Goal: Task Accomplishment & Management: Manage account settings

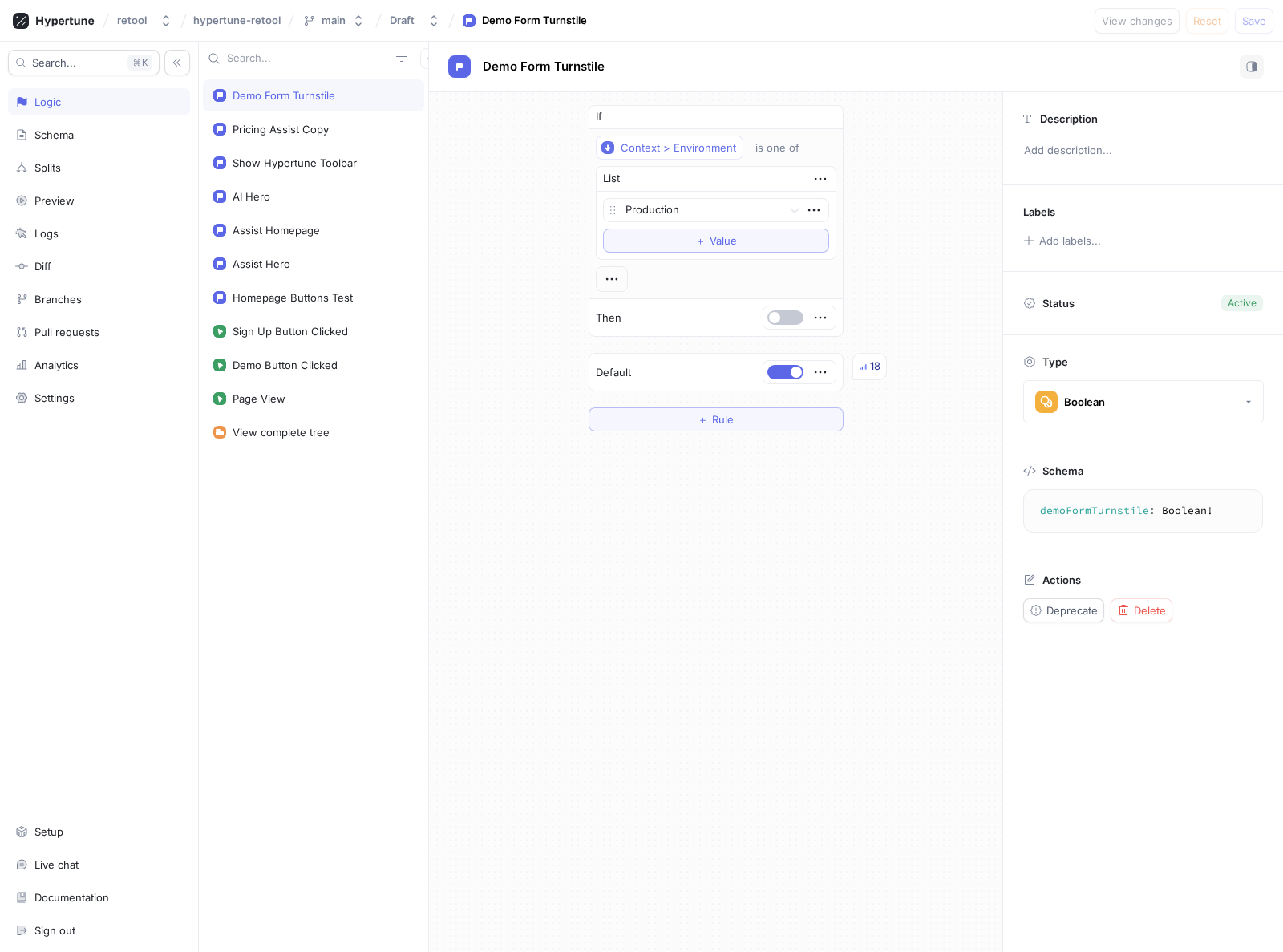
click at [454, 248] on div "If Context > Environment is one of List Production To pick up a draggable item,…" at bounding box center [716, 268] width 574 height 352
click at [878, 154] on div "If Context > Environment is one of List Production To pick up a draggable item,…" at bounding box center [716, 268] width 574 height 352
click at [648, 665] on div "If Context > Environment is one of List Production To pick up a draggable item,…" at bounding box center [716, 522] width 574 height 860
click at [513, 517] on div "If Context > Environment is one of List Production To pick up a draggable item,…" at bounding box center [716, 522] width 574 height 860
click at [68, 400] on div "Settings" at bounding box center [55, 398] width 40 height 13
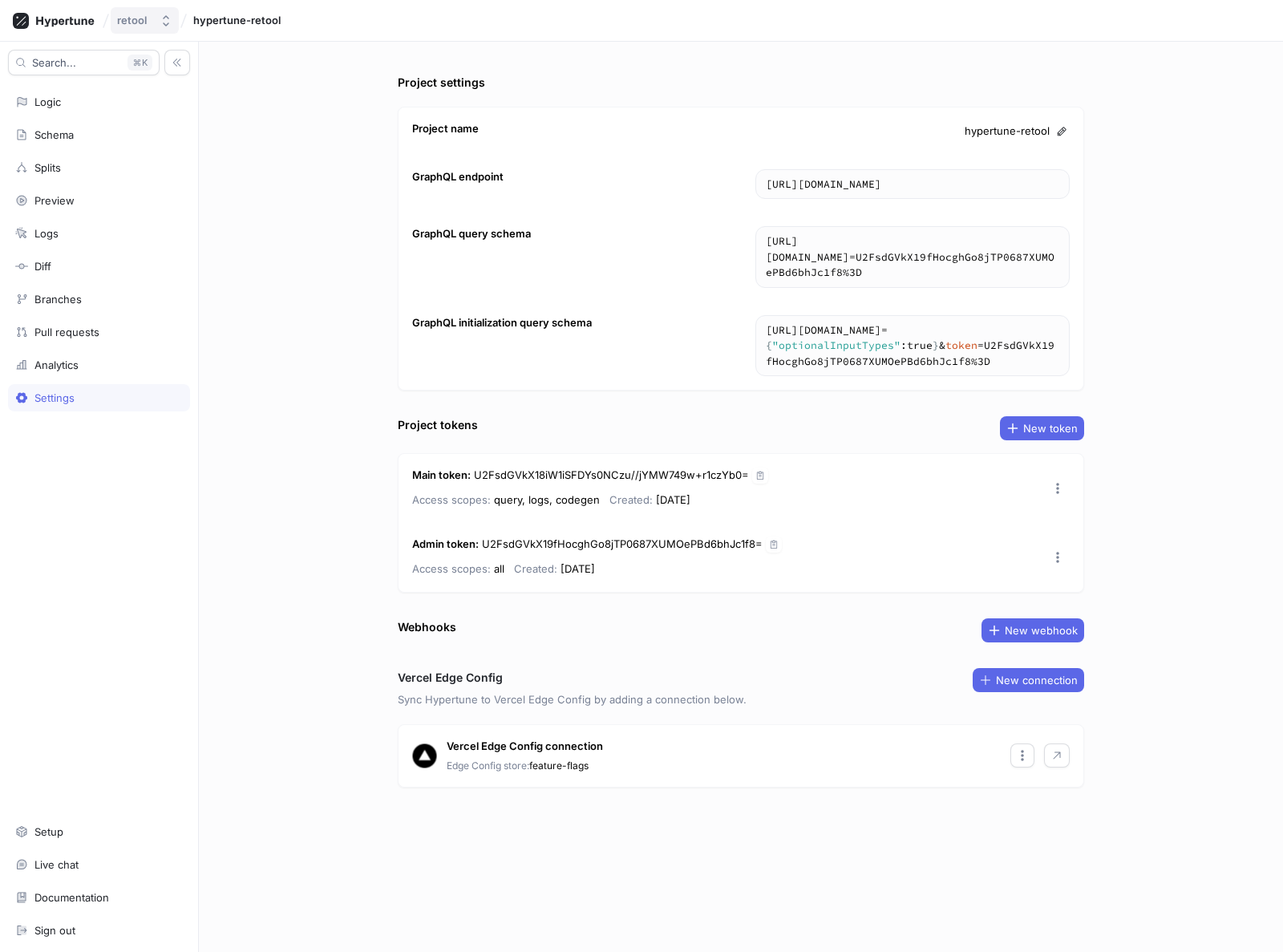
click at [131, 24] on div "retool" at bounding box center [132, 20] width 30 height 13
click at [74, 11] on div at bounding box center [54, 21] width 95 height 28
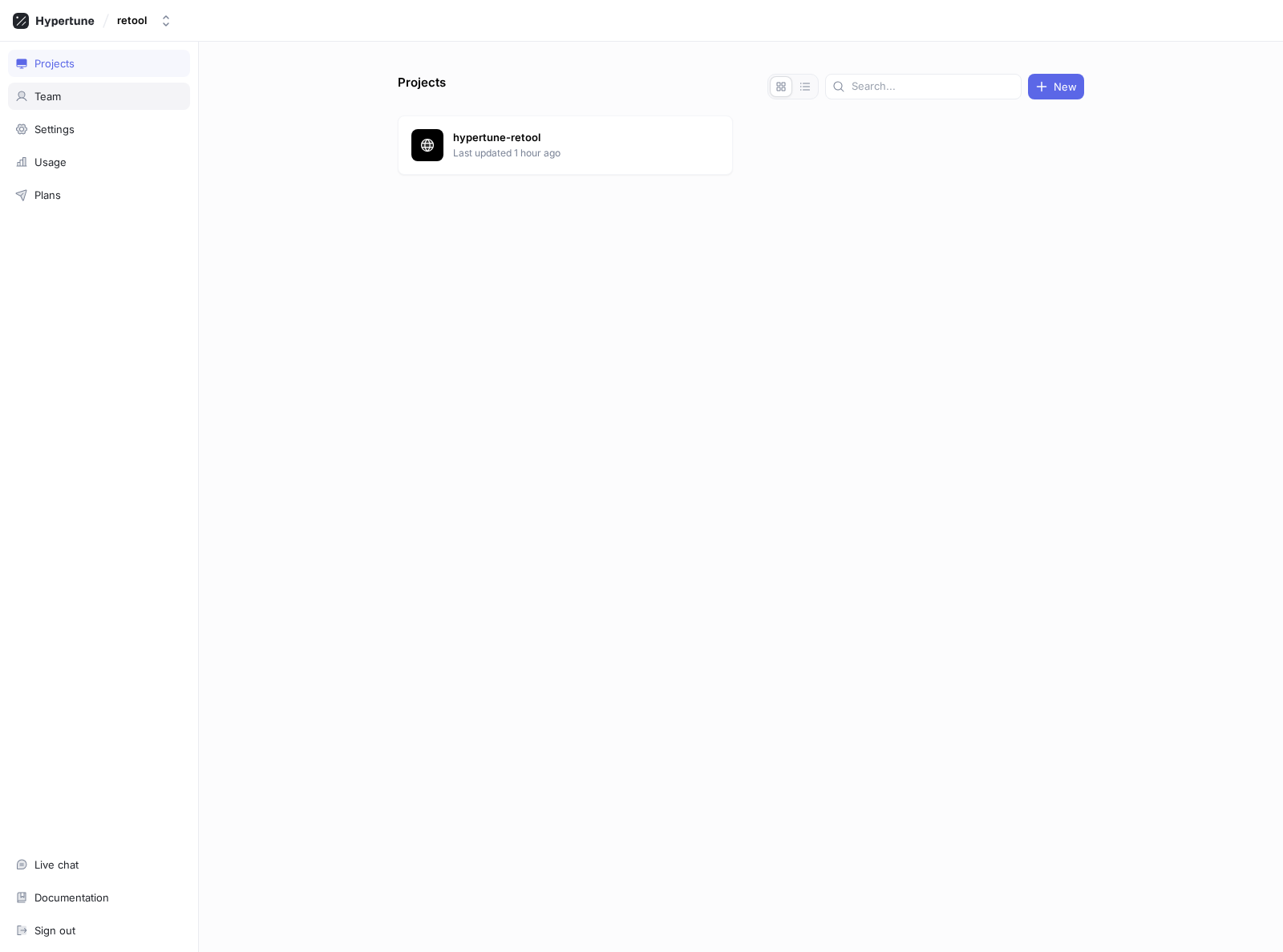
click at [57, 98] on div "Team" at bounding box center [48, 97] width 26 height 13
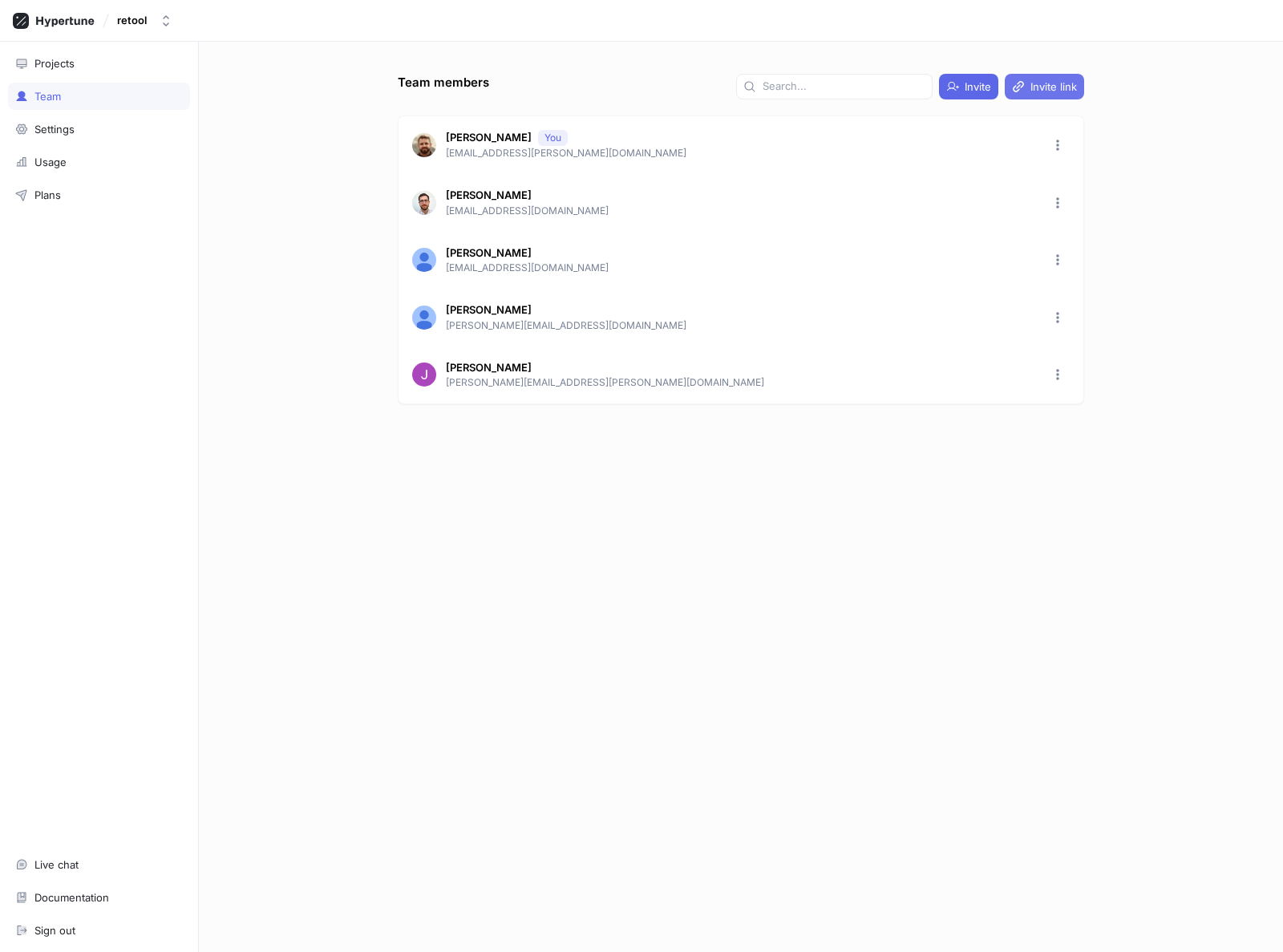
click at [1030, 83] on div "Invite link" at bounding box center [1044, 87] width 65 height 13
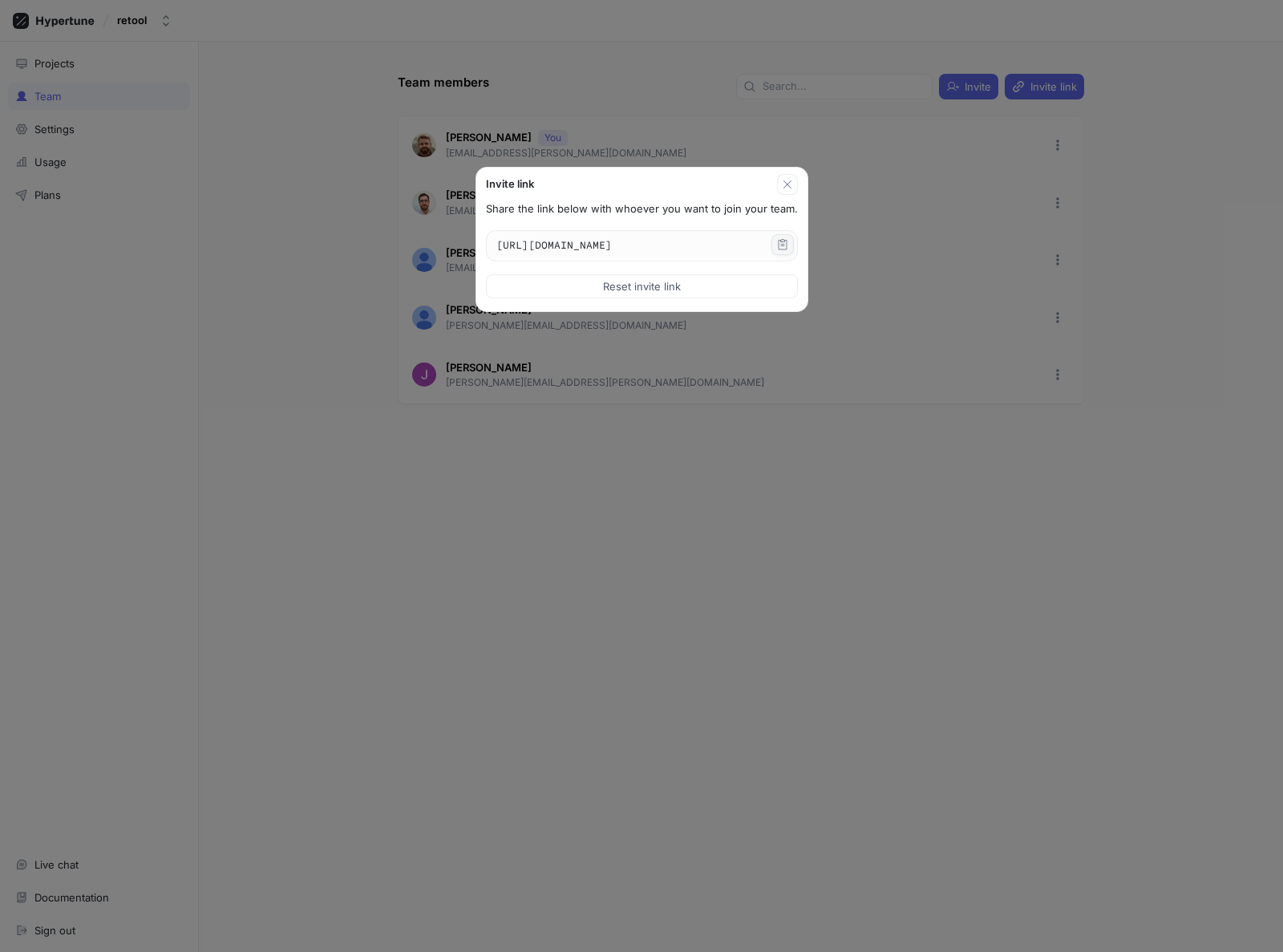
click at [789, 243] on icon "button" at bounding box center [783, 245] width 13 height 13
click at [709, 582] on div "Invite link Share the link below with whoever you want to join your team. https…" at bounding box center [642, 476] width 1283 height 952
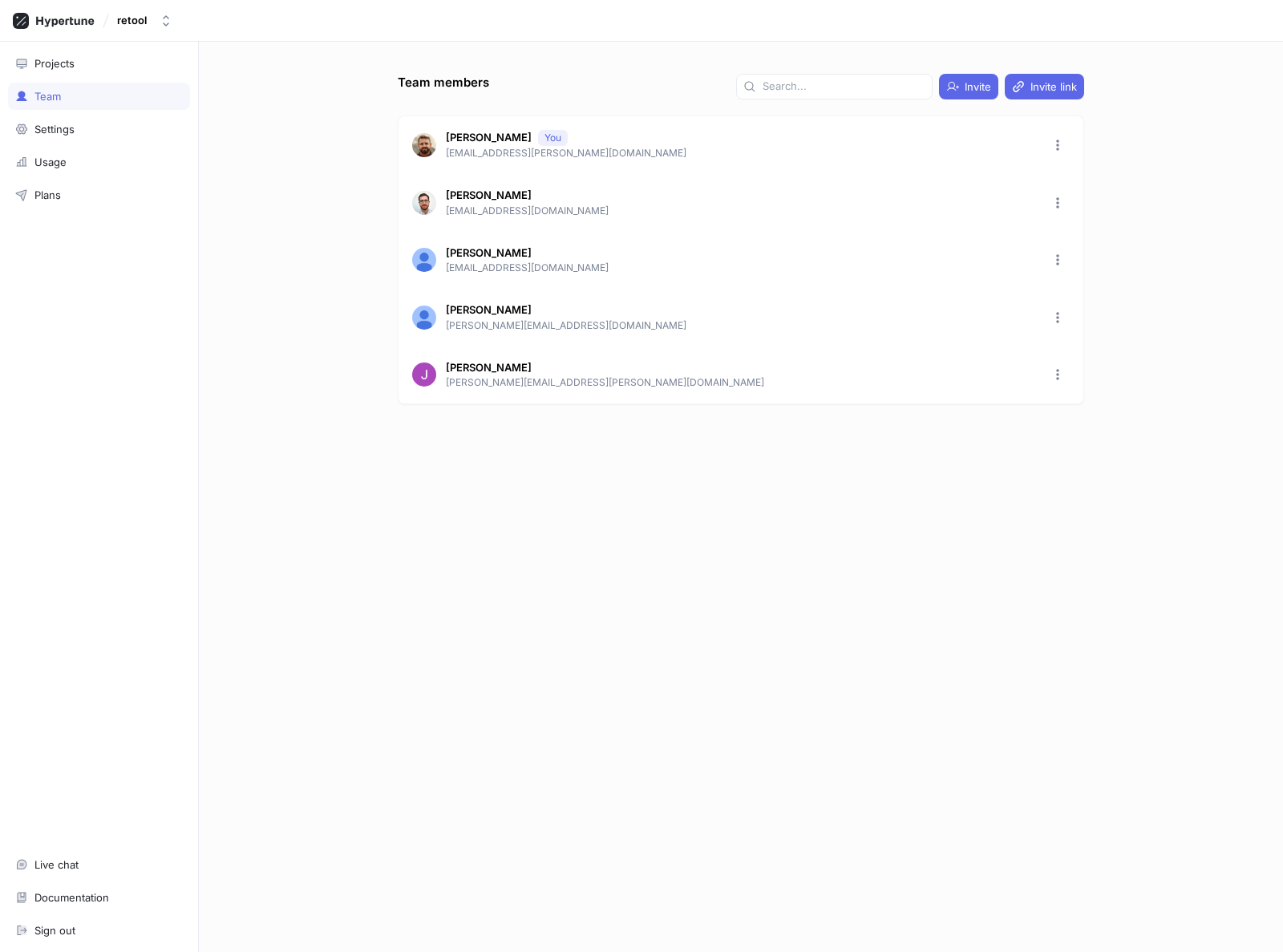
click at [898, 711] on div "Team members Invite Invite link Thom J Allen You thom.j.allen@gmail.com Jeremie…" at bounding box center [741, 513] width 700 height 879
click at [1026, 431] on icon "button" at bounding box center [1029, 432] width 7 height 7
click at [891, 520] on div at bounding box center [741, 494] width 687 height 64
click at [1017, 430] on div "Admin" at bounding box center [1004, 432] width 31 height 13
click at [743, 503] on div at bounding box center [741, 494] width 687 height 64
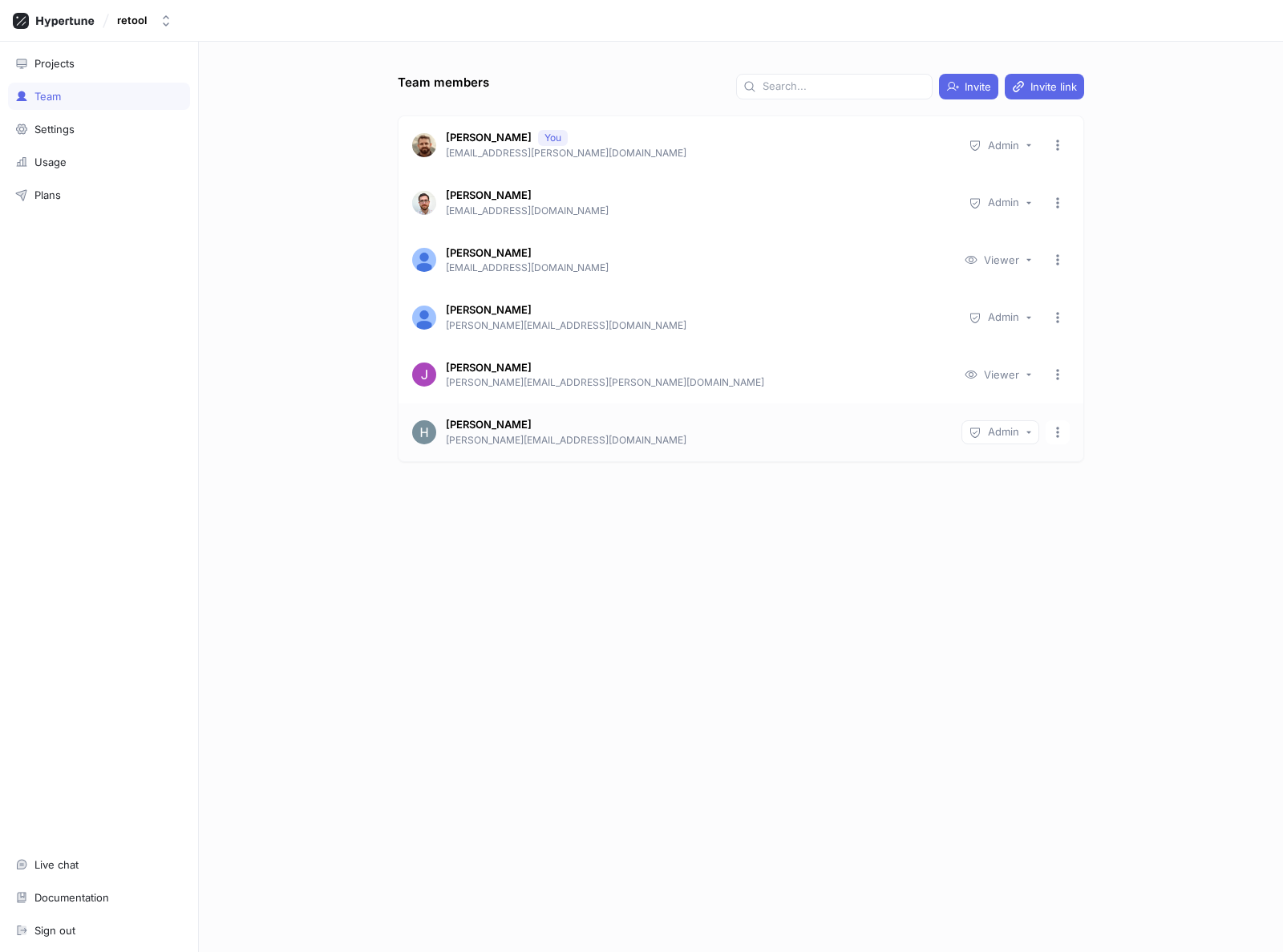
click at [1011, 438] on div "Admin" at bounding box center [1004, 432] width 31 height 13
click at [748, 551] on div "Team members Invite Invite link [PERSON_NAME] [PERSON_NAME] [PERSON_NAME][EMAIL…" at bounding box center [741, 513] width 700 height 879
click at [46, 63] on div "Projects" at bounding box center [55, 64] width 40 height 13
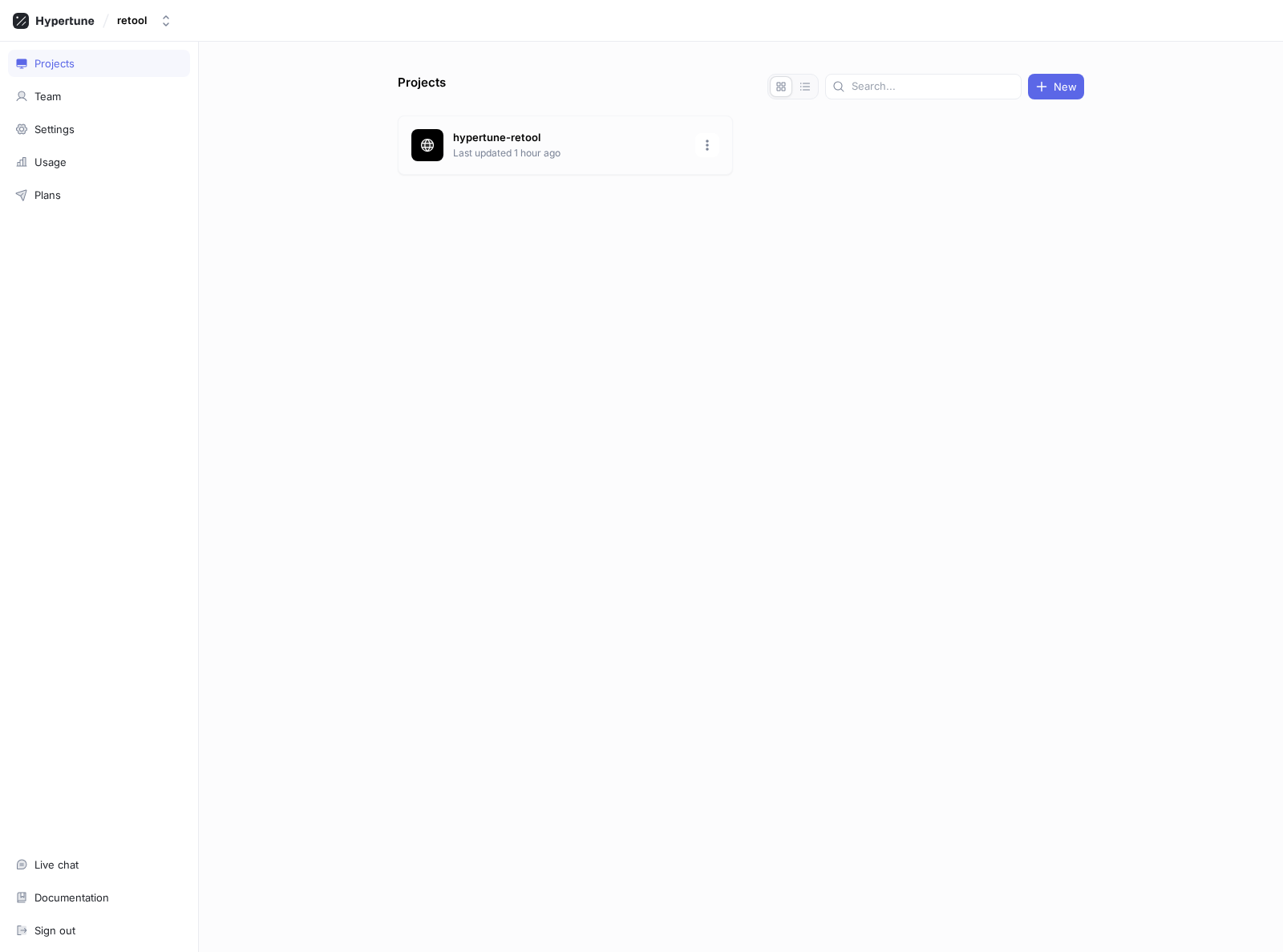
click at [505, 134] on p "hypertune-retool" at bounding box center [569, 137] width 232 height 16
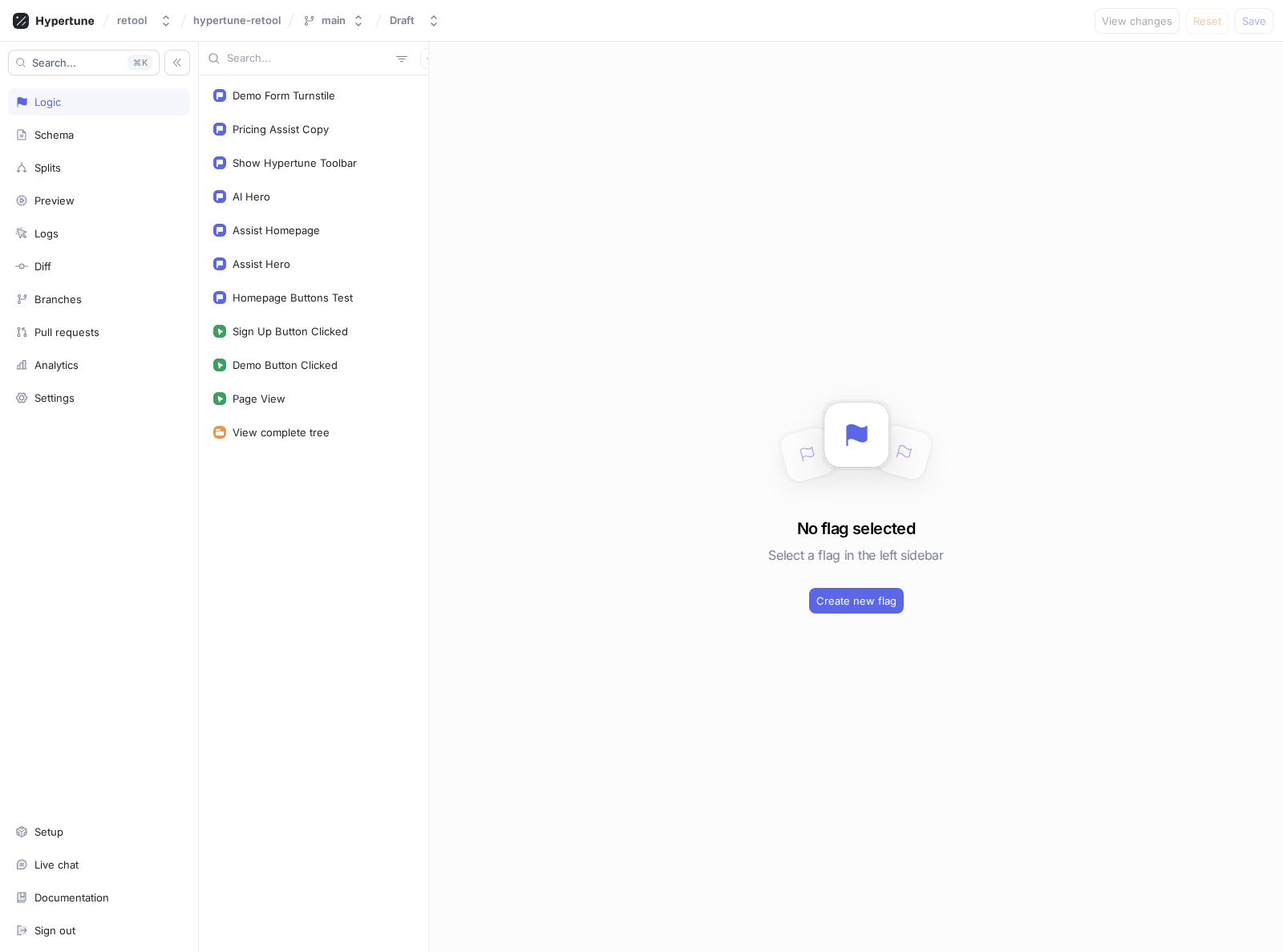
click at [759, 71] on div "No flag selected Select a flag in the left sidebar Create new flag" at bounding box center [856, 497] width 854 height 911
click at [593, 126] on div "No flag selected Select a flag in the left sidebar Create new flag" at bounding box center [856, 497] width 854 height 911
click at [483, 341] on div "No flag selected Select a flag in the left sidebar Create new flag" at bounding box center [856, 497] width 854 height 911
